Goal: Task Accomplishment & Management: Manage account settings

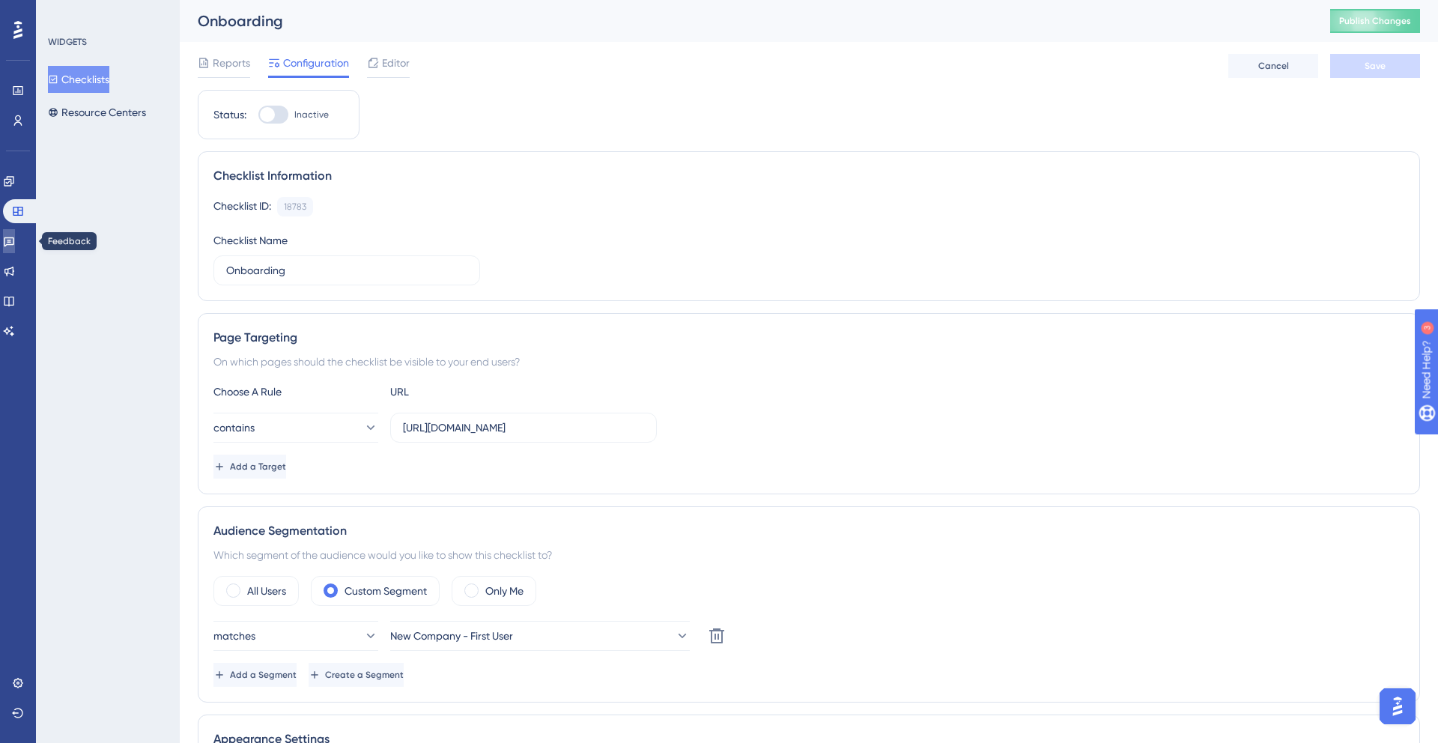
click at [14, 237] on icon at bounding box center [9, 242] width 10 height 10
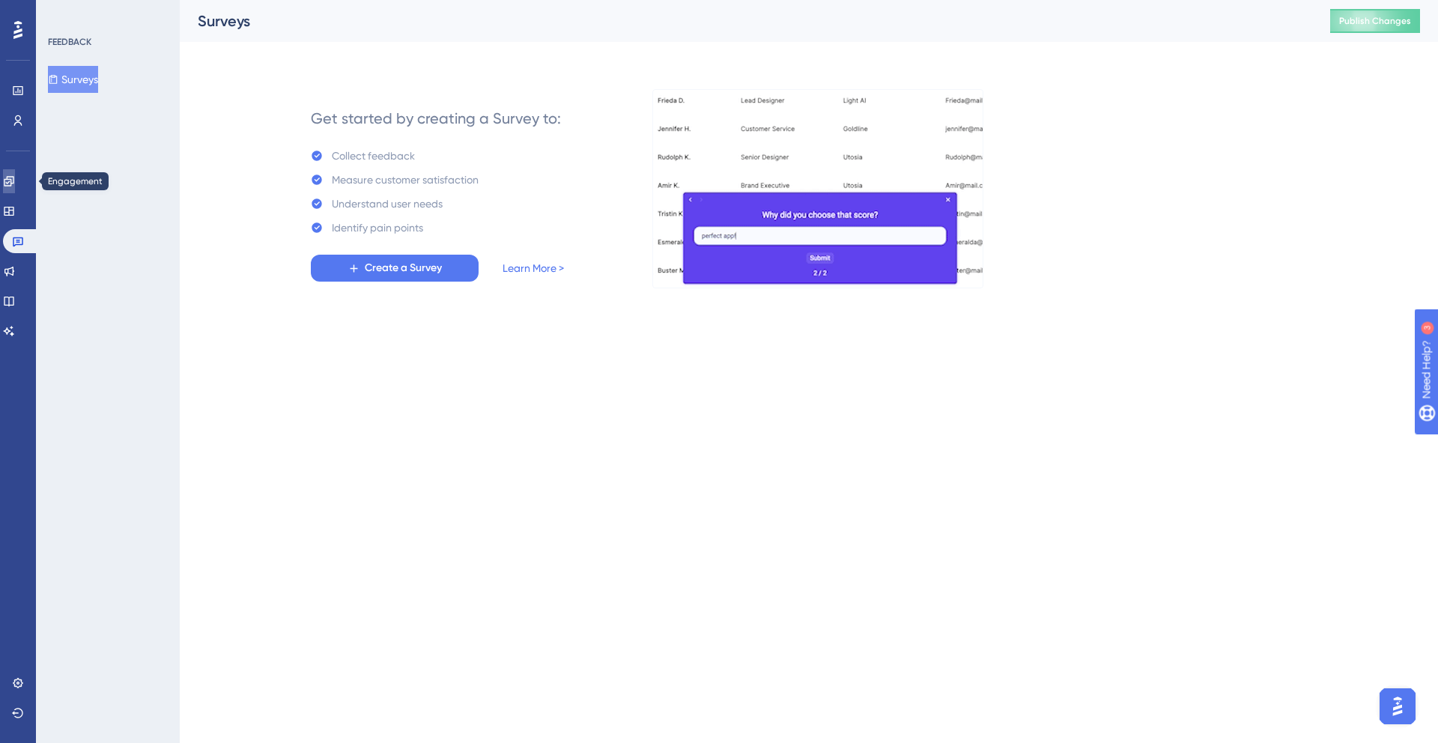
click at [15, 187] on icon at bounding box center [9, 181] width 12 height 12
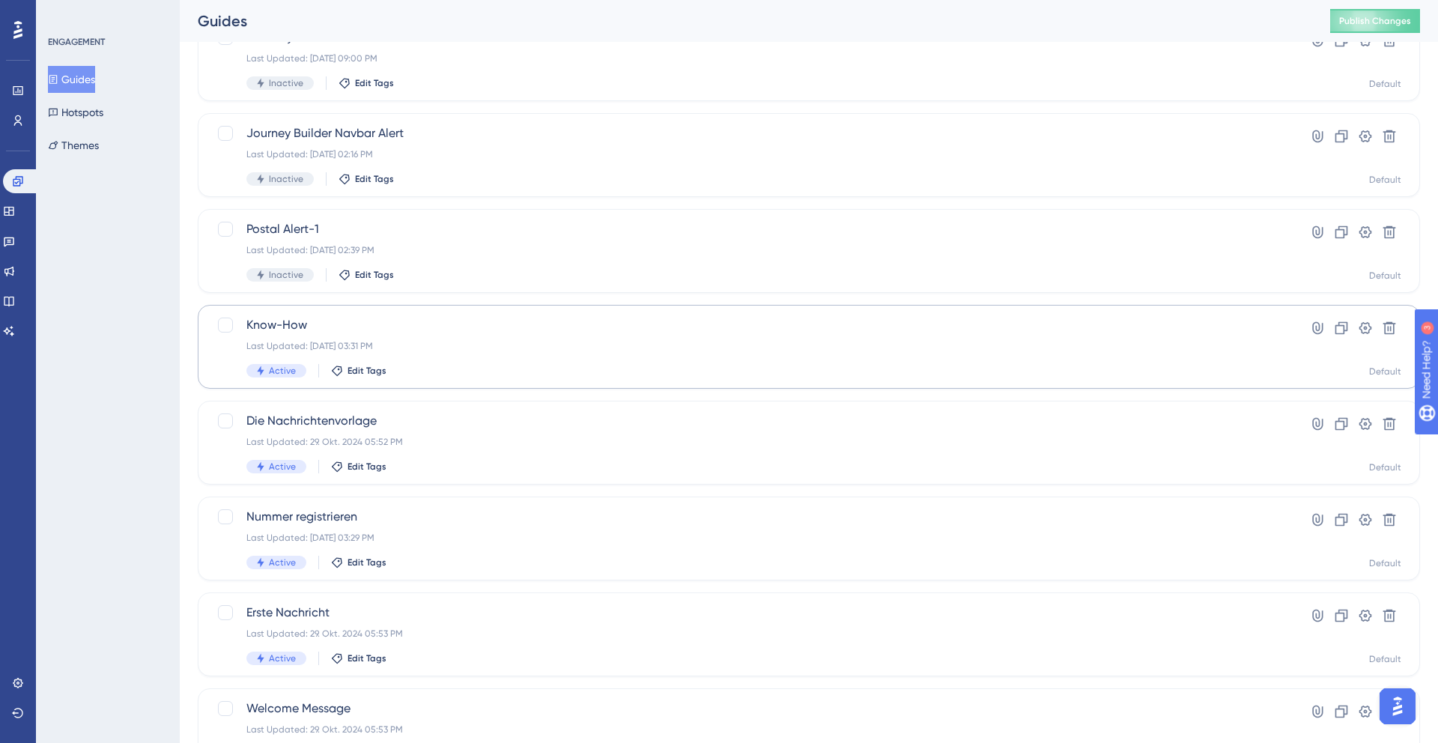
scroll to position [324, 0]
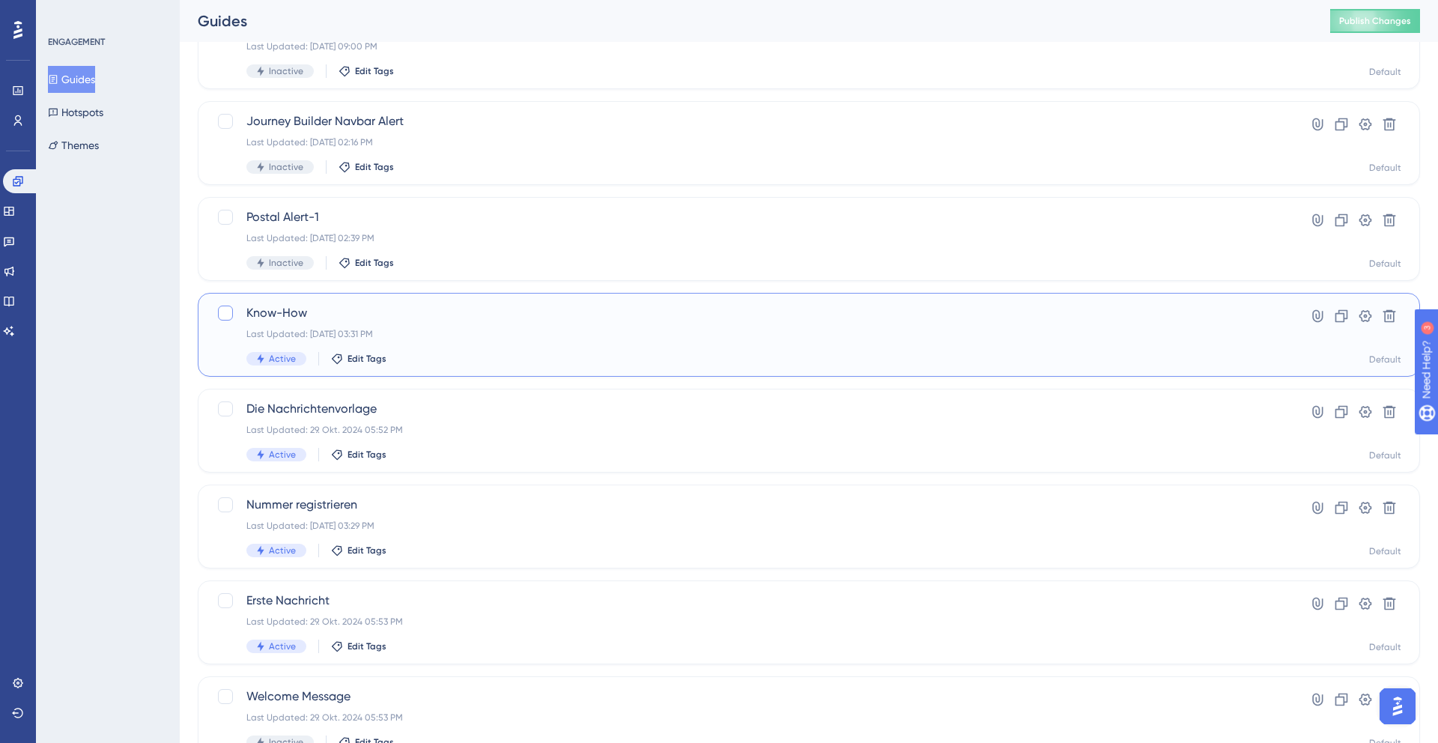
click at [222, 321] on div at bounding box center [225, 313] width 18 height 18
checkbox input "true"
click at [225, 413] on div at bounding box center [225, 408] width 15 height 15
checkbox input "true"
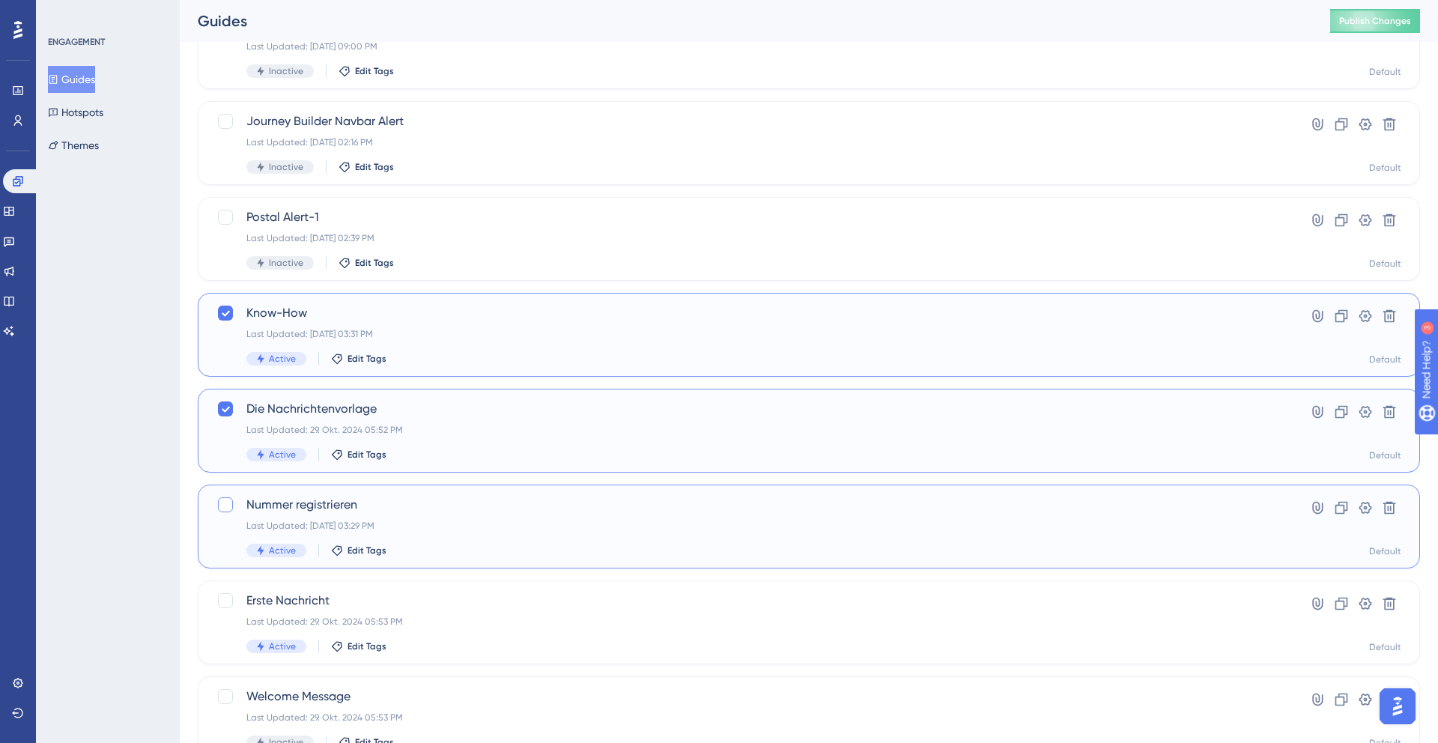
click at [226, 502] on div at bounding box center [225, 504] width 15 height 15
checkbox input "true"
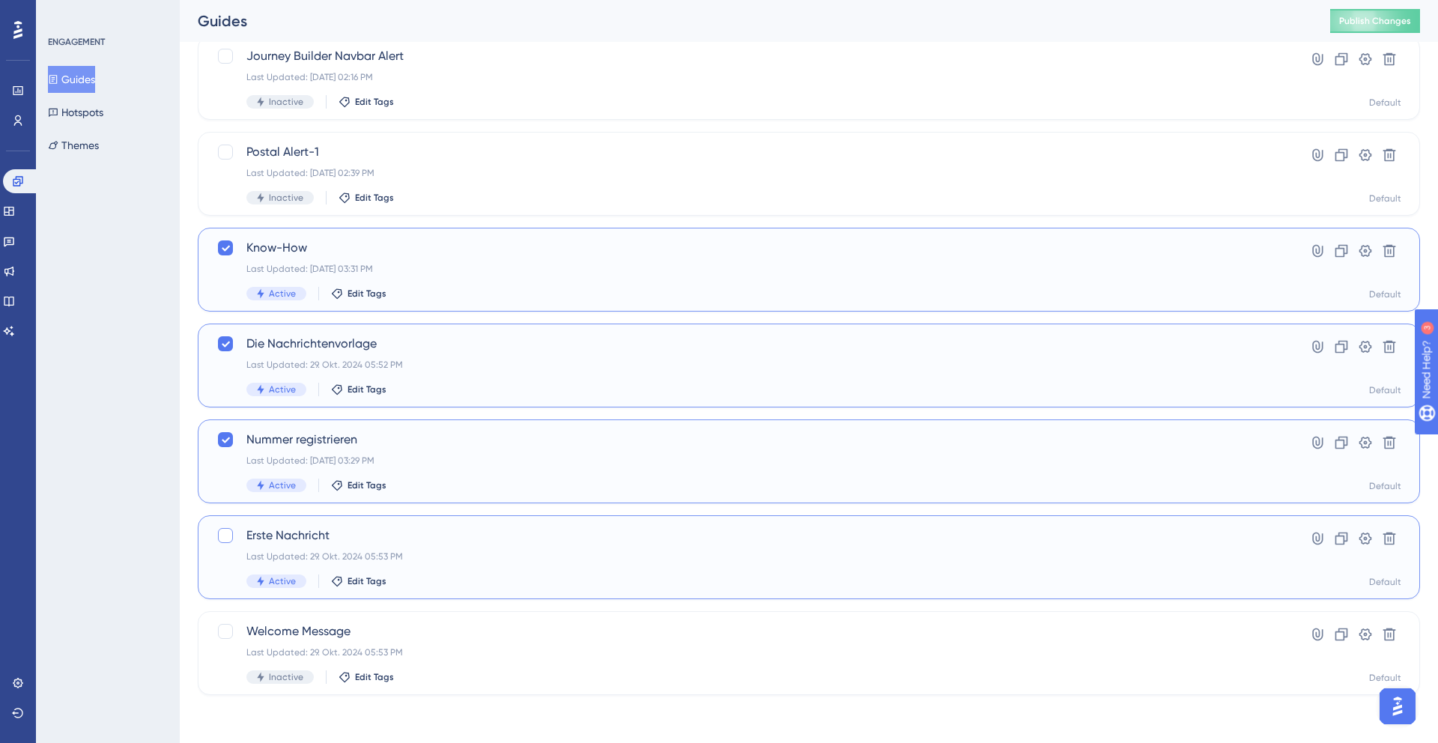
click at [223, 530] on div at bounding box center [225, 535] width 15 height 15
checkbox input "true"
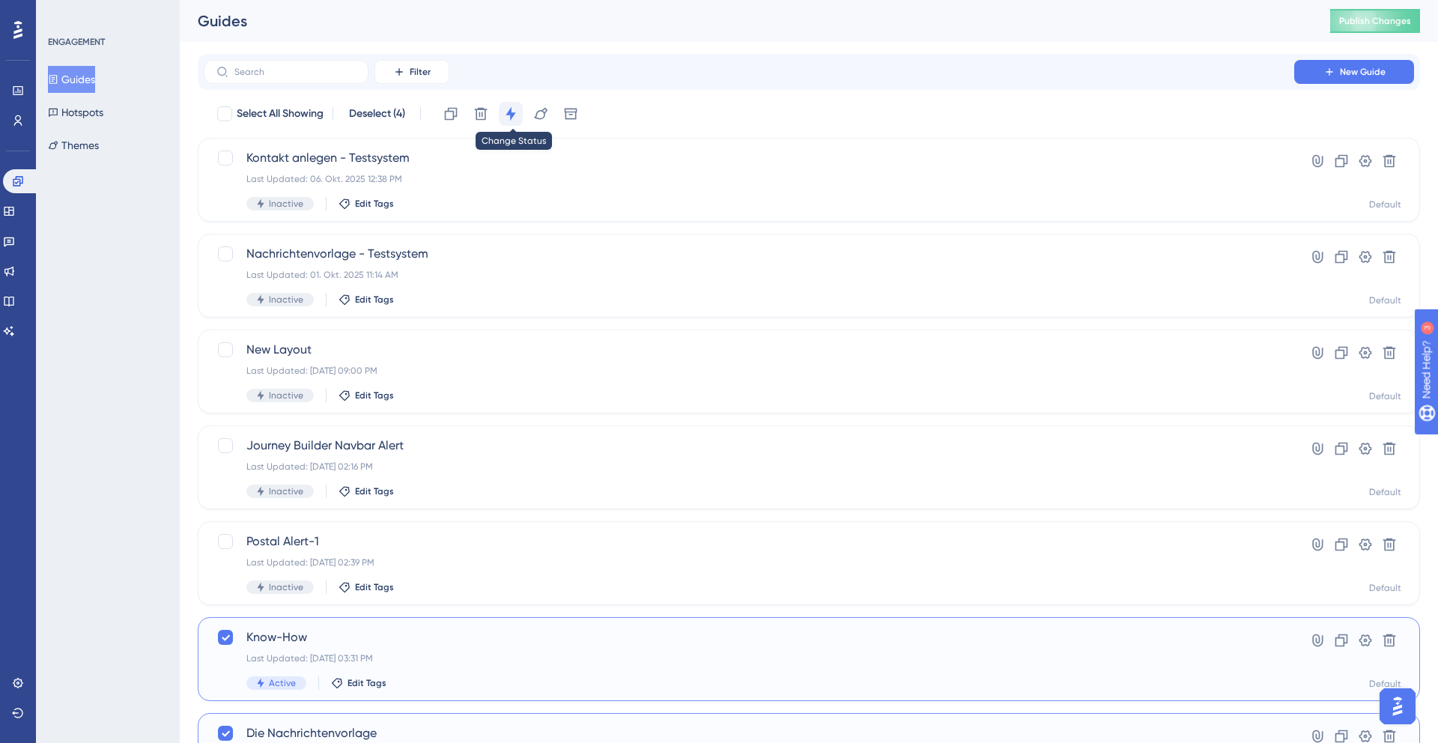
click at [517, 121] on button at bounding box center [511, 114] width 24 height 24
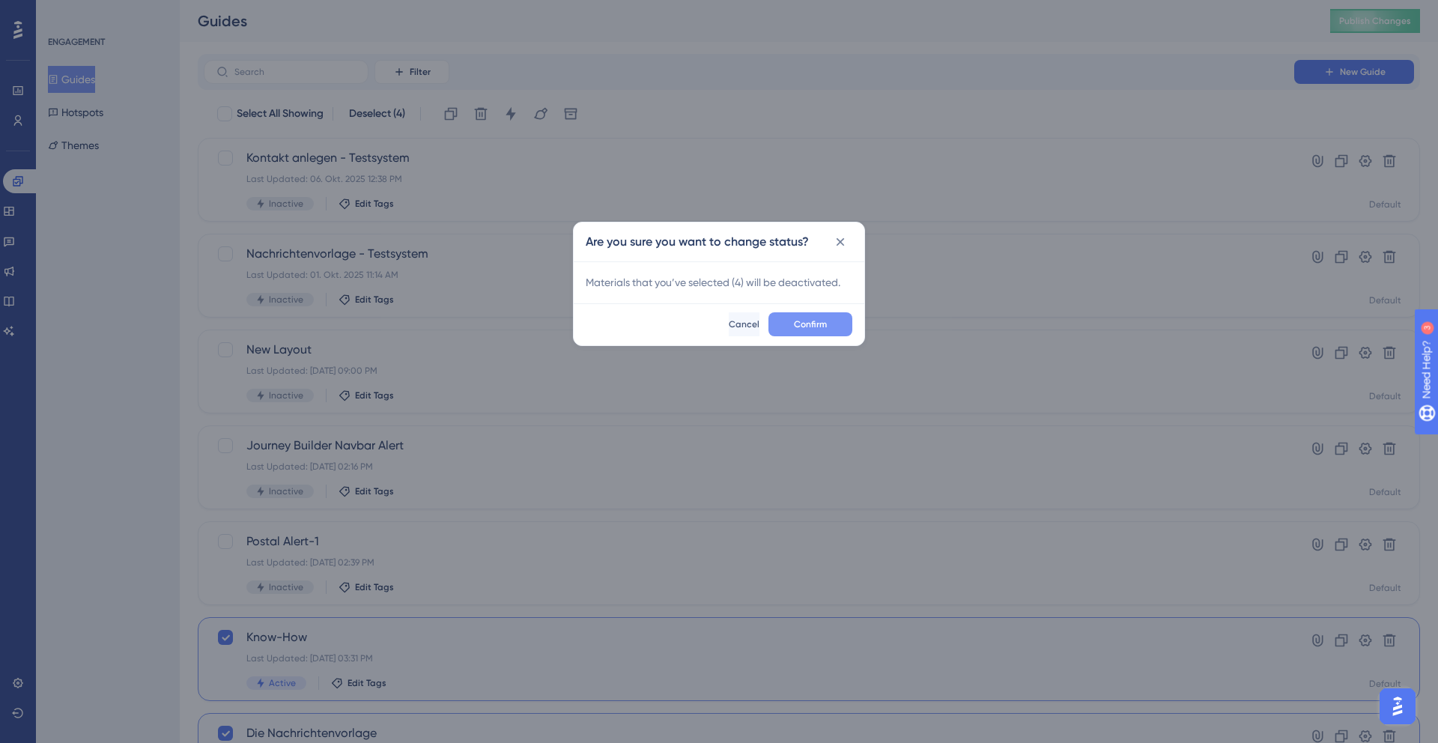
click at [792, 319] on button "Confirm" at bounding box center [810, 324] width 84 height 24
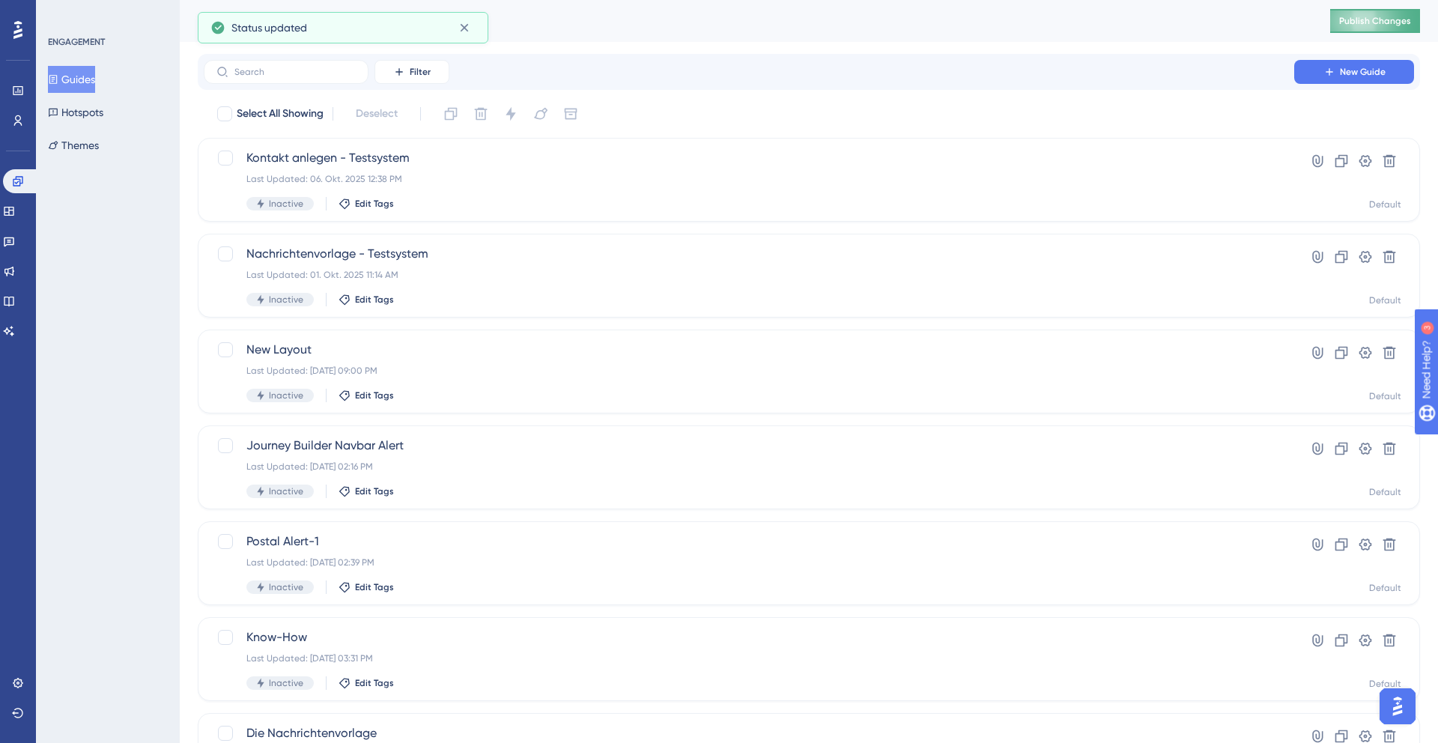
click at [1353, 10] on button "Publish Changes" at bounding box center [1375, 21] width 90 height 24
click at [694, 57] on div "Filter New Guide" at bounding box center [809, 72] width 1222 height 36
click at [550, 14] on div "Guides" at bounding box center [745, 20] width 1095 height 21
click at [531, 32] on div "Guides Publish Changes" at bounding box center [809, 21] width 1258 height 42
